Goal: Book appointment/travel/reservation

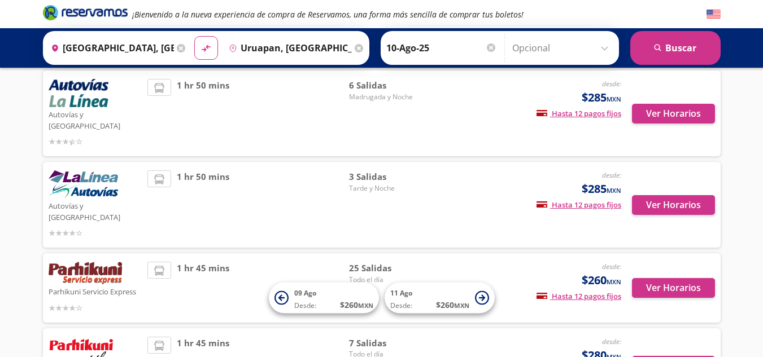
scroll to position [169, 0]
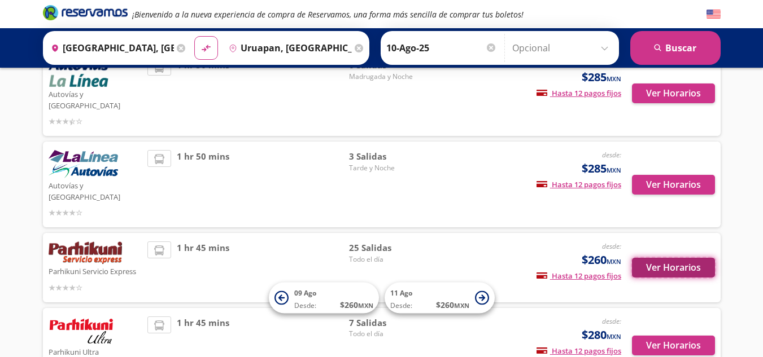
click at [681, 258] on button "Ver Horarios" at bounding box center [673, 268] width 83 height 20
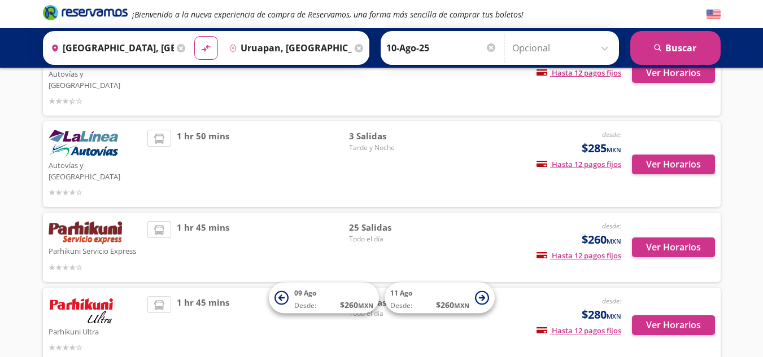
scroll to position [226, 0]
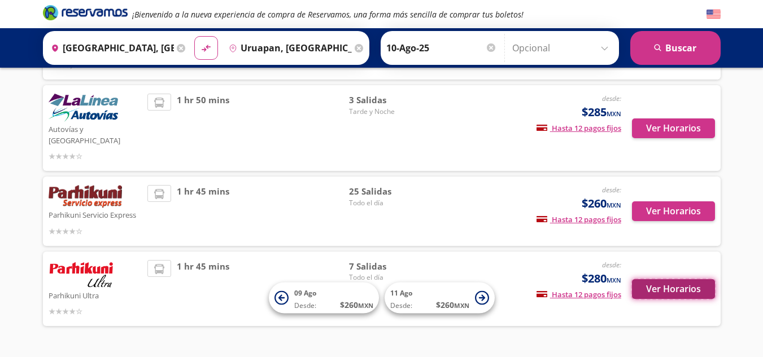
click at [677, 280] on button "Ver Horarios" at bounding box center [673, 290] width 83 height 20
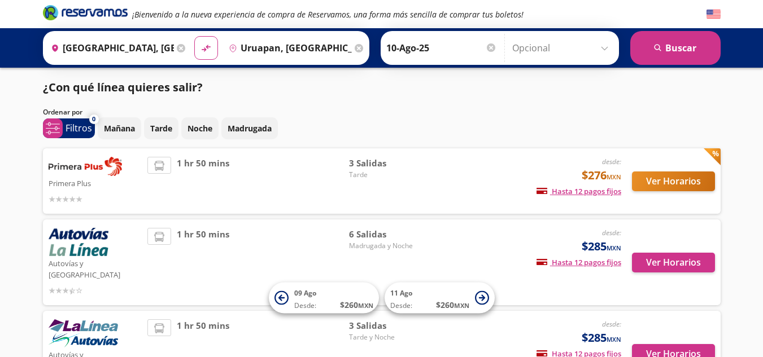
scroll to position [226, 0]
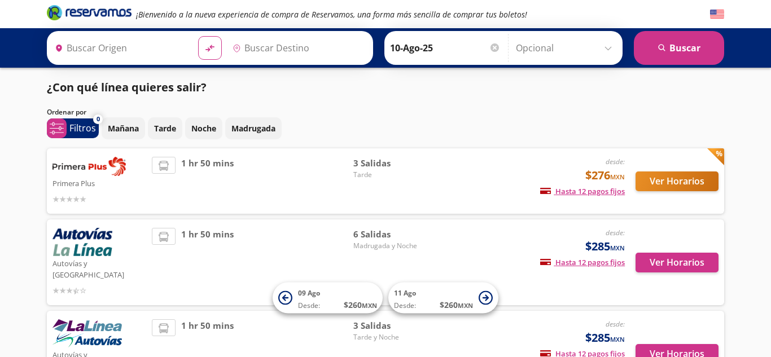
type input "[GEOGRAPHIC_DATA], [GEOGRAPHIC_DATA]"
type input "Uruapan, [GEOGRAPHIC_DATA]"
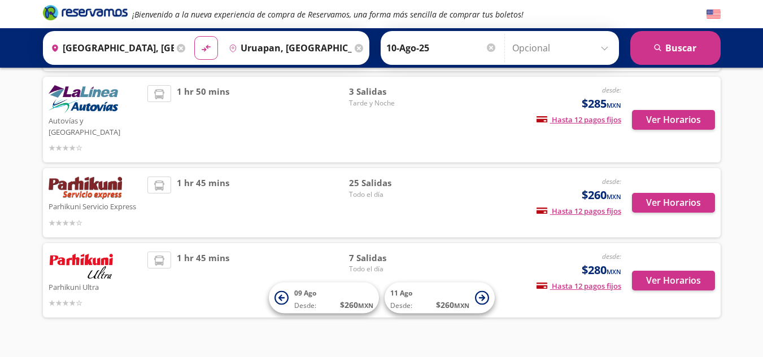
scroll to position [235, 0]
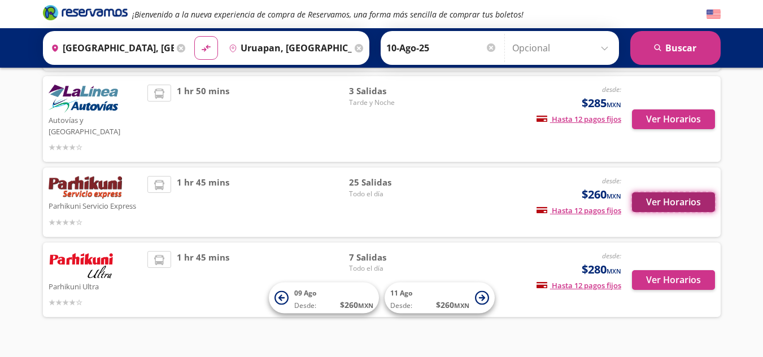
click at [663, 193] on button "Ver Horarios" at bounding box center [673, 203] width 83 height 20
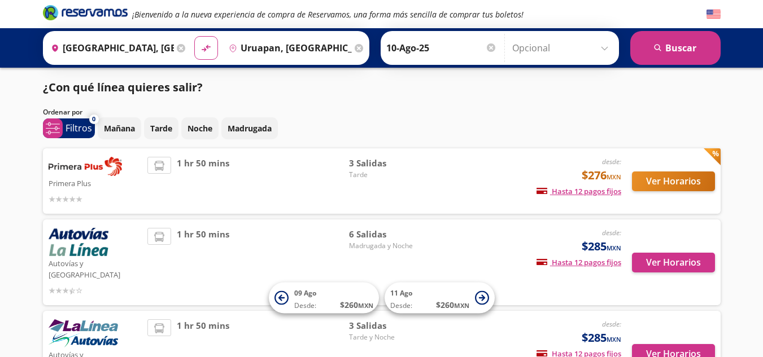
scroll to position [235, 0]
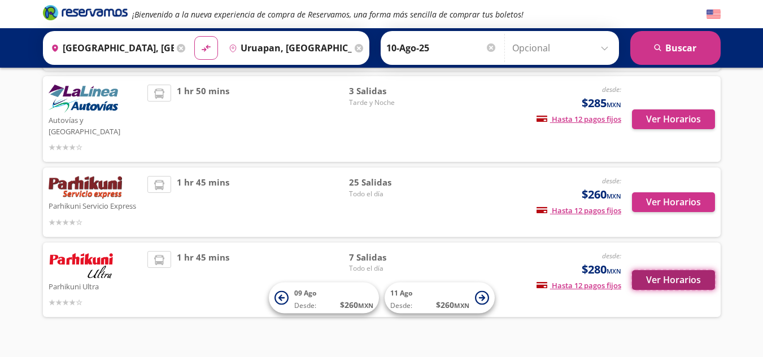
click at [665, 271] on button "Ver Horarios" at bounding box center [673, 281] width 83 height 20
